Goal: Task Accomplishment & Management: Use online tool/utility

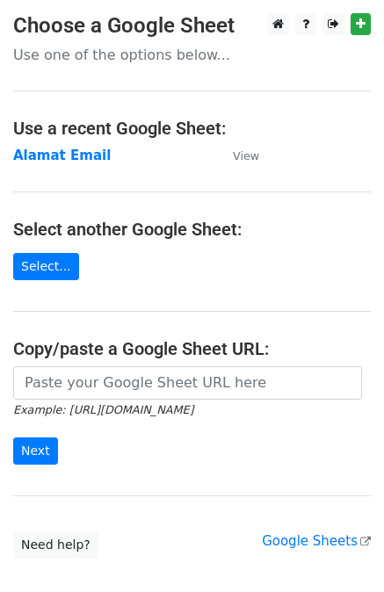
click at [65, 280] on main "Choose a Google Sheet Use one of the options below... Use a recent Google Sheet…" at bounding box center [192, 285] width 384 height 545
click at [49, 263] on link "Select..." at bounding box center [46, 266] width 66 height 27
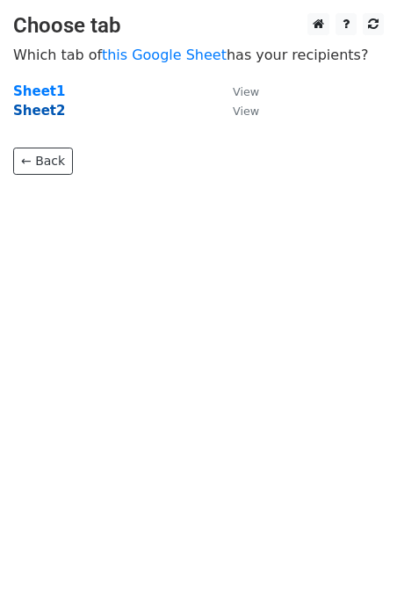
click at [36, 104] on strong "Sheet2" at bounding box center [39, 111] width 52 height 16
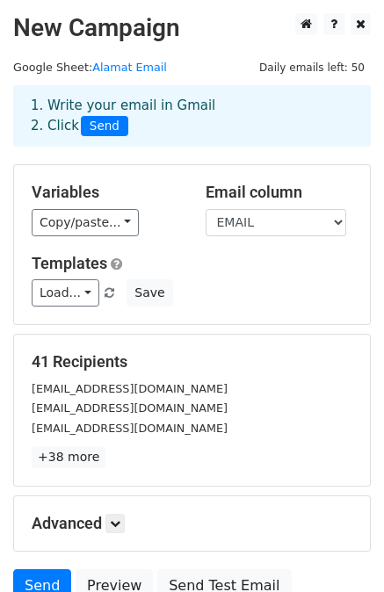
scroll to position [158, 0]
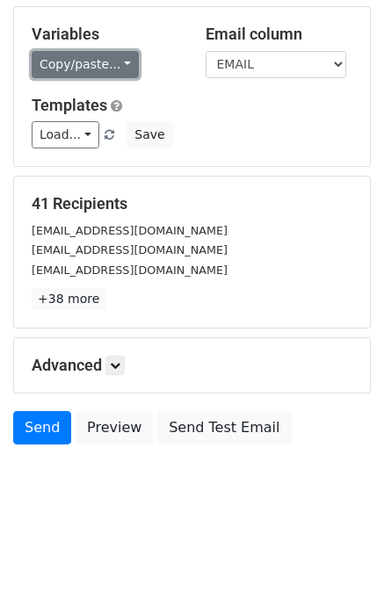
click at [119, 60] on link "Copy/paste..." at bounding box center [85, 64] width 107 height 27
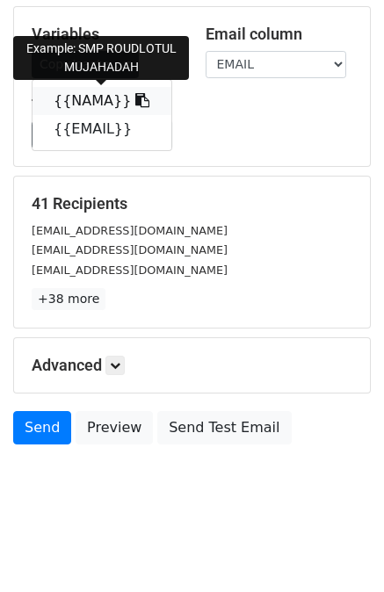
click at [99, 98] on link "{{NAMA}}" at bounding box center [101, 101] width 139 height 28
